Goal: Navigation & Orientation: Find specific page/section

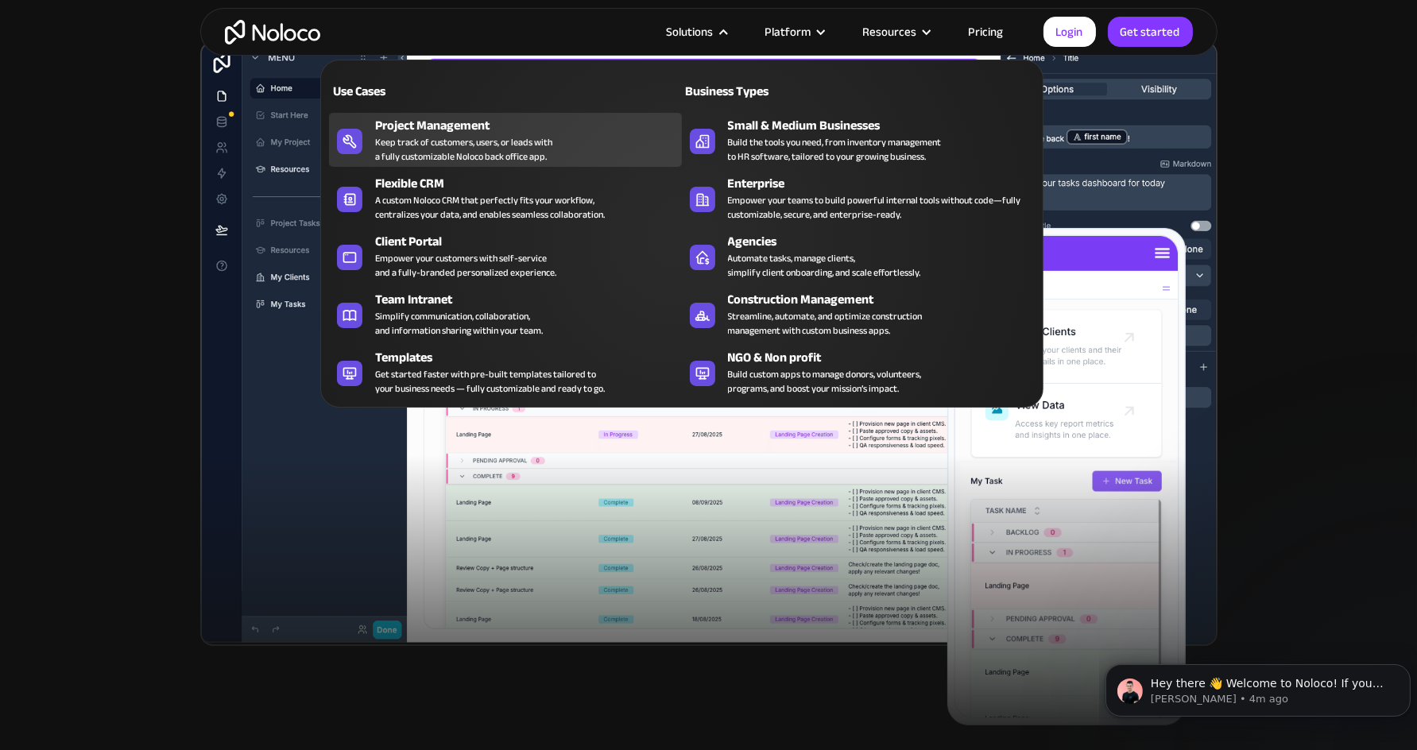
click at [433, 135] on div "Keep track of customers, users, or leads with a fully customizable Noloco back …" at bounding box center [463, 149] width 177 height 29
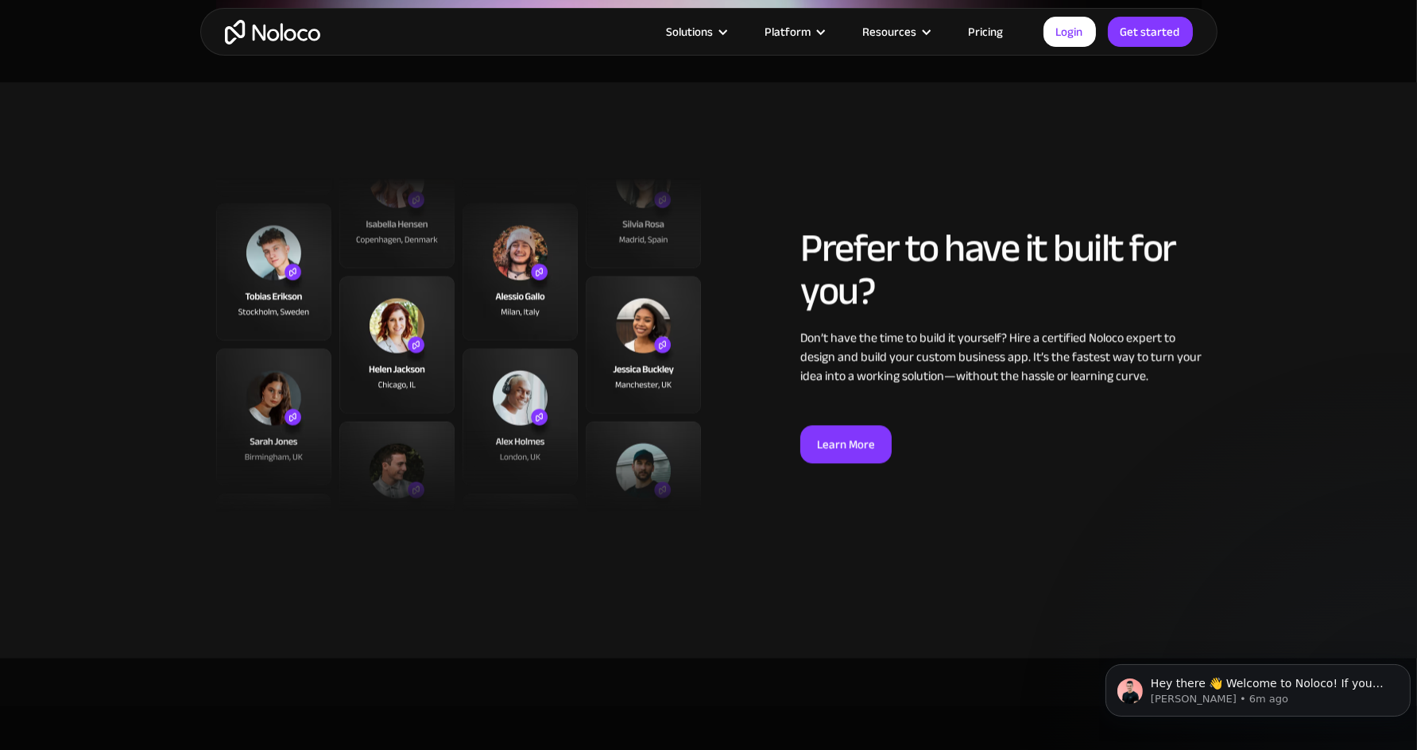
scroll to position [3880, 0]
click at [821, 459] on link "Learn More" at bounding box center [845, 444] width 91 height 38
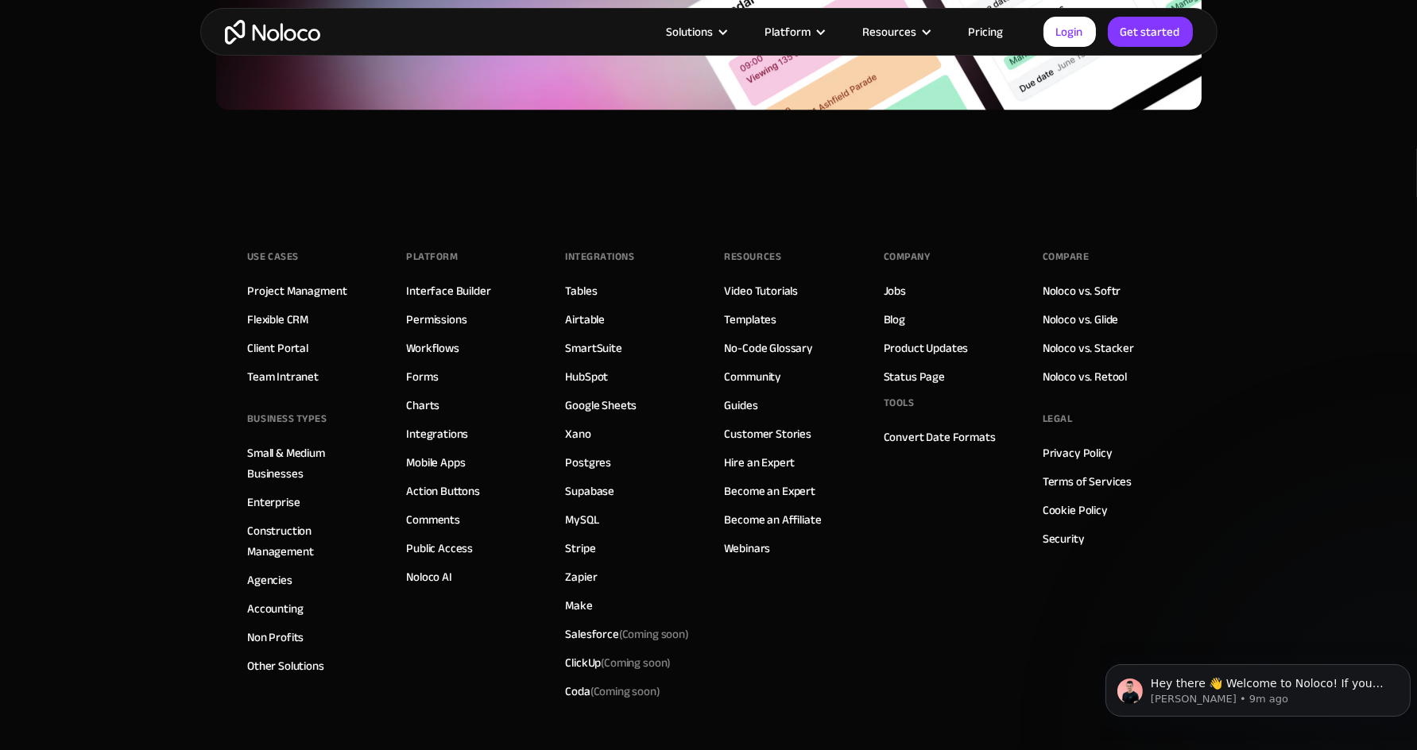
scroll to position [7118, 0]
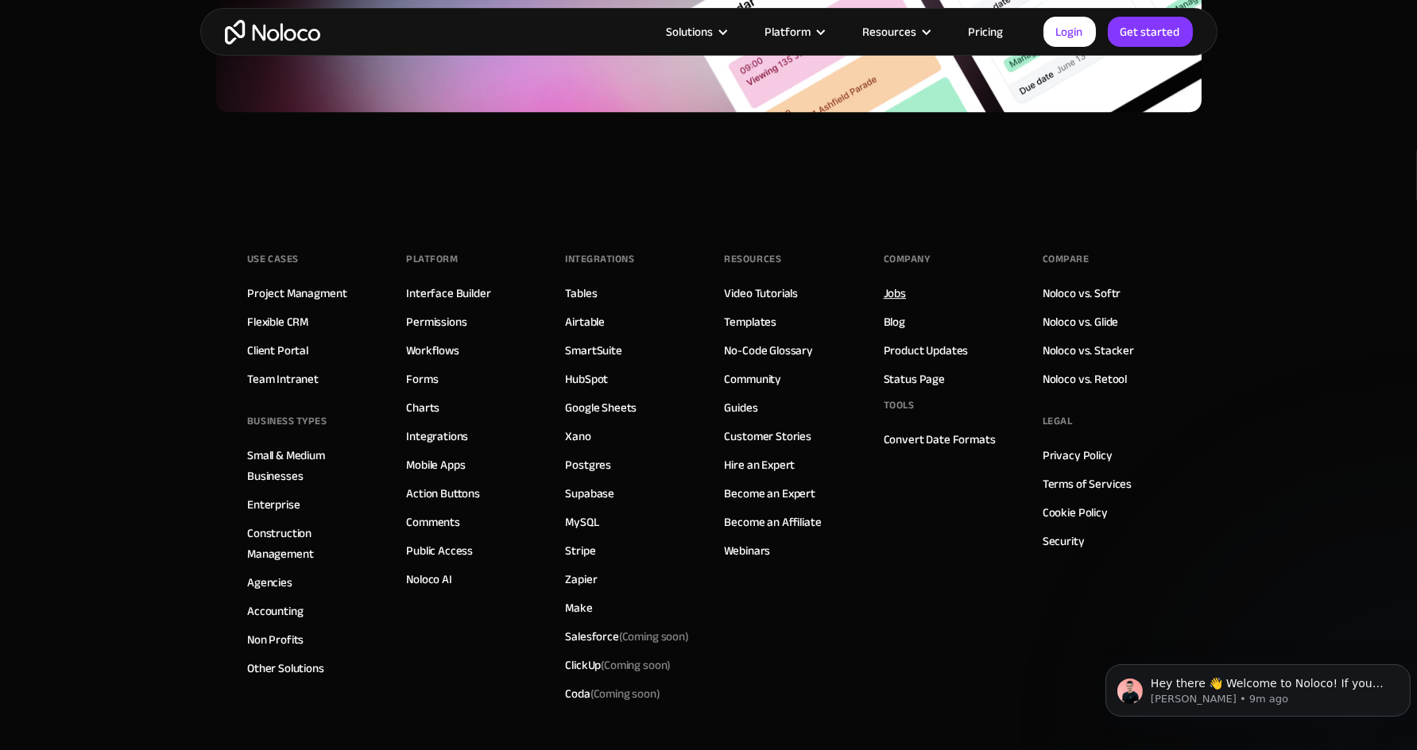
click at [893, 289] on link "Jobs" at bounding box center [895, 293] width 22 height 21
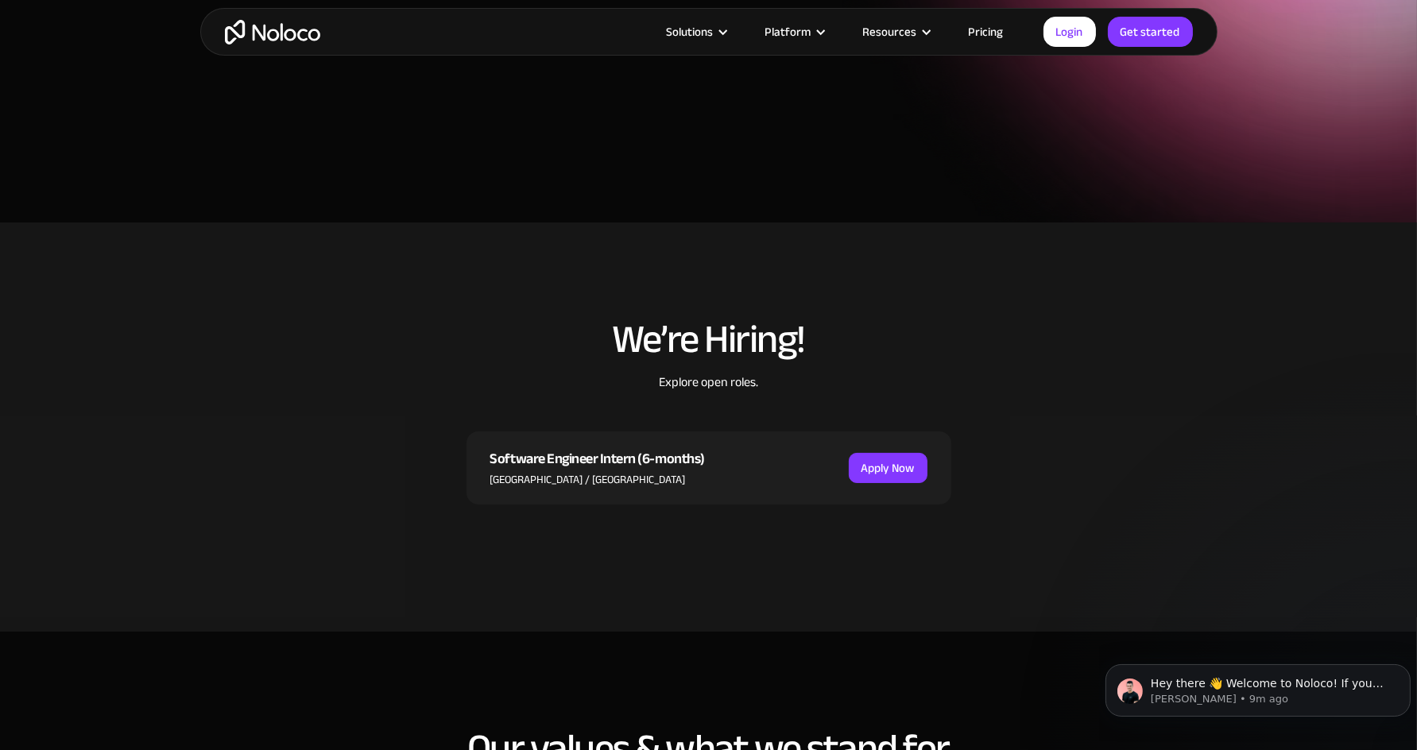
scroll to position [207, 0]
